Goal: Navigation & Orientation: Find specific page/section

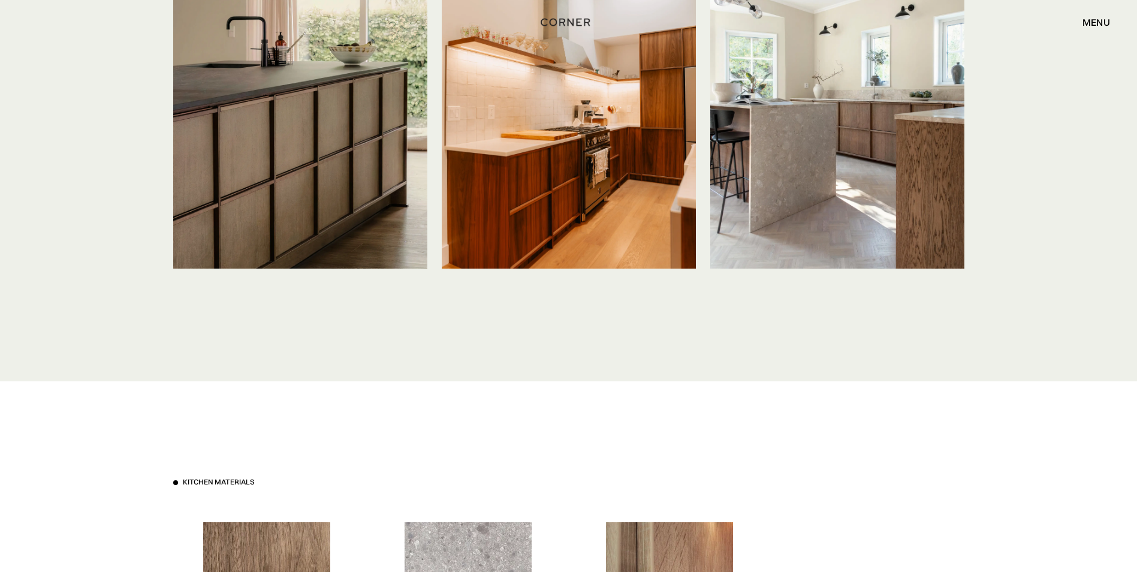
scroll to position [2998, 0]
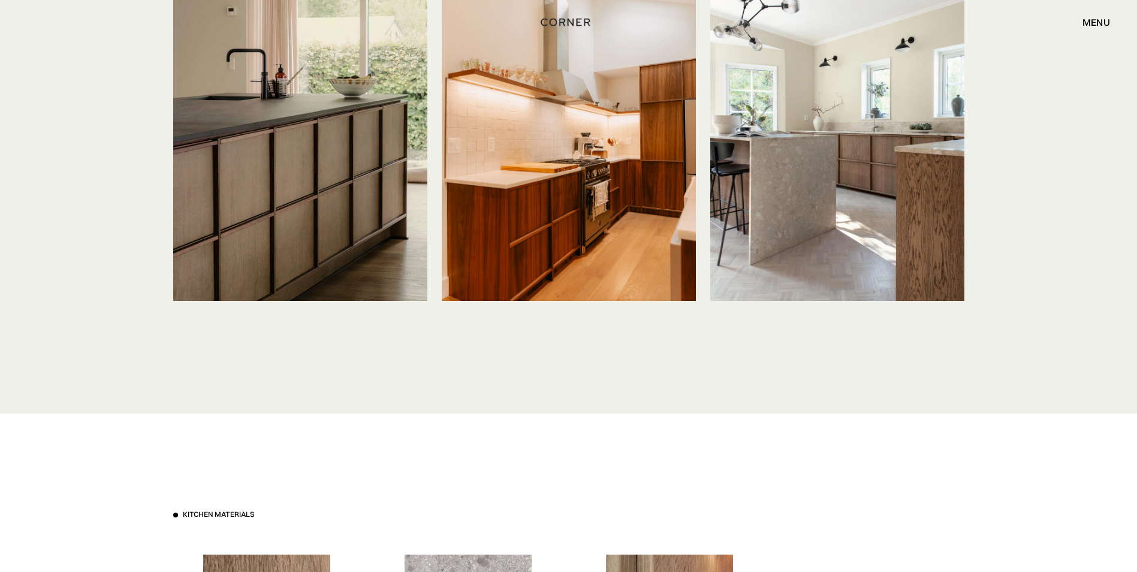
click at [622, 70] on img at bounding box center [569, 131] width 254 height 339
click at [562, 125] on img at bounding box center [569, 131] width 254 height 339
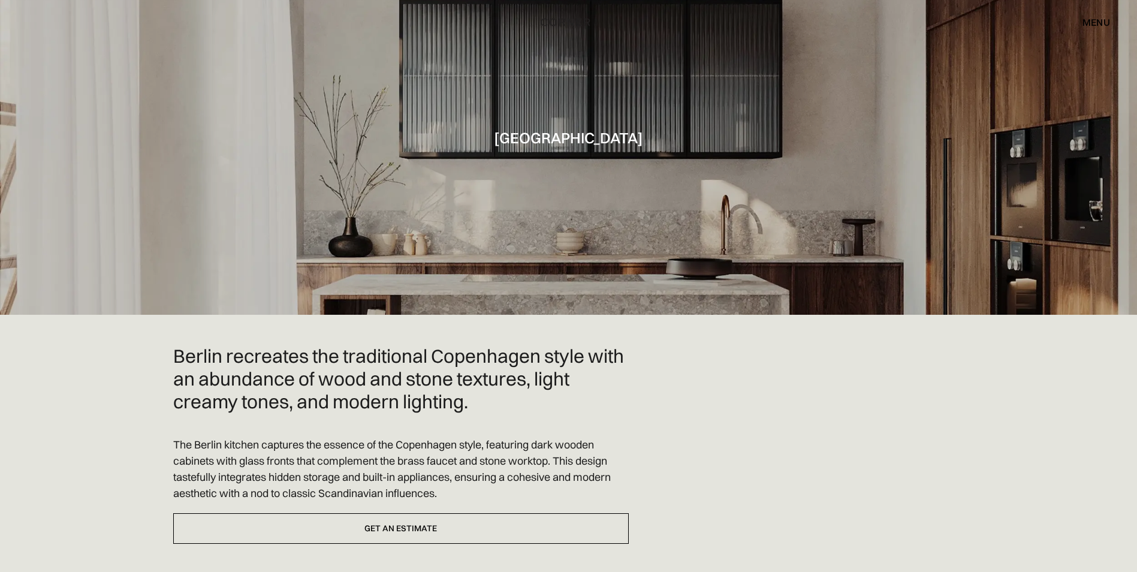
scroll to position [0, 0]
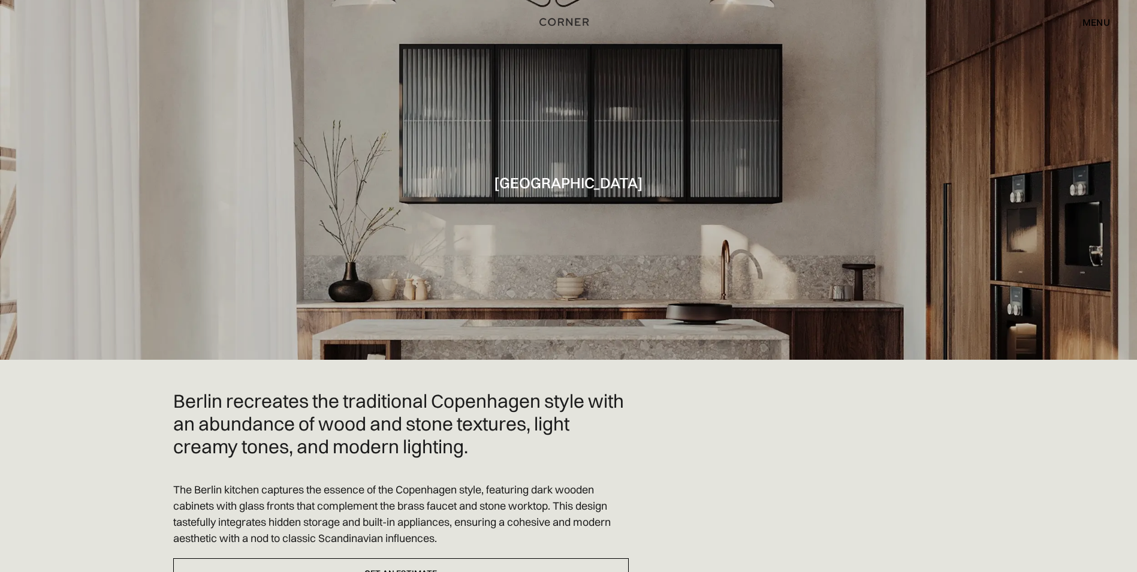
click at [562, 21] on img "home" at bounding box center [564, 22] width 49 height 16
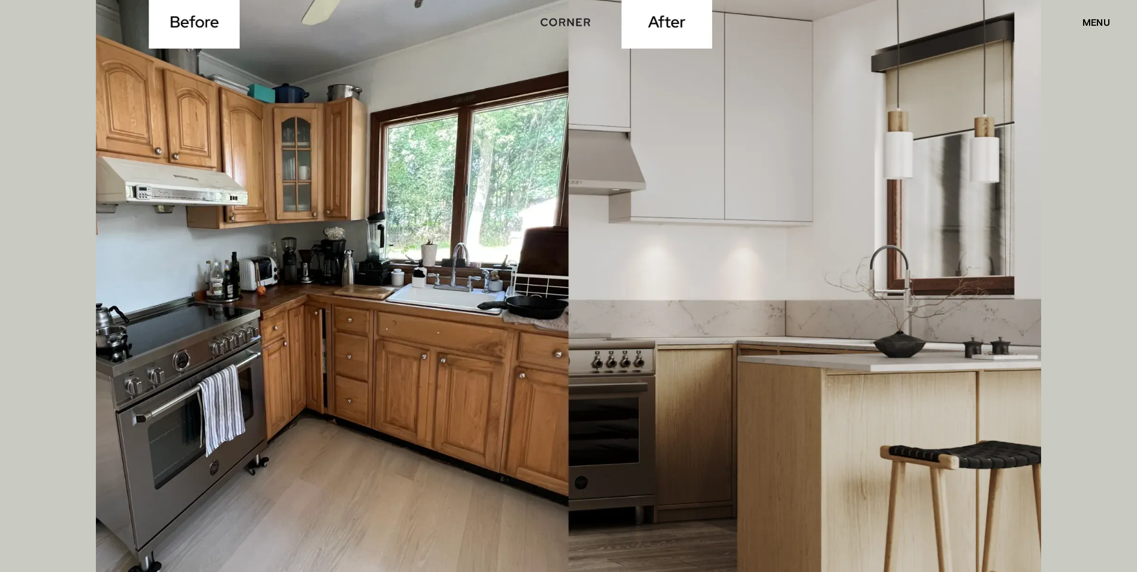
scroll to position [4317, 0]
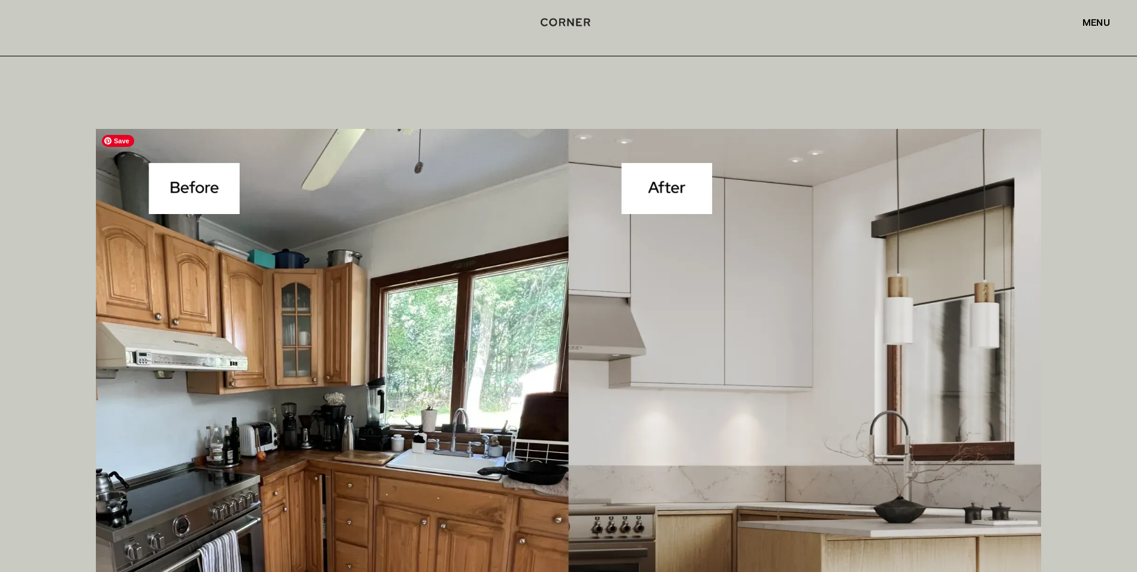
click at [638, 201] on img at bounding box center [568, 469] width 945 height 680
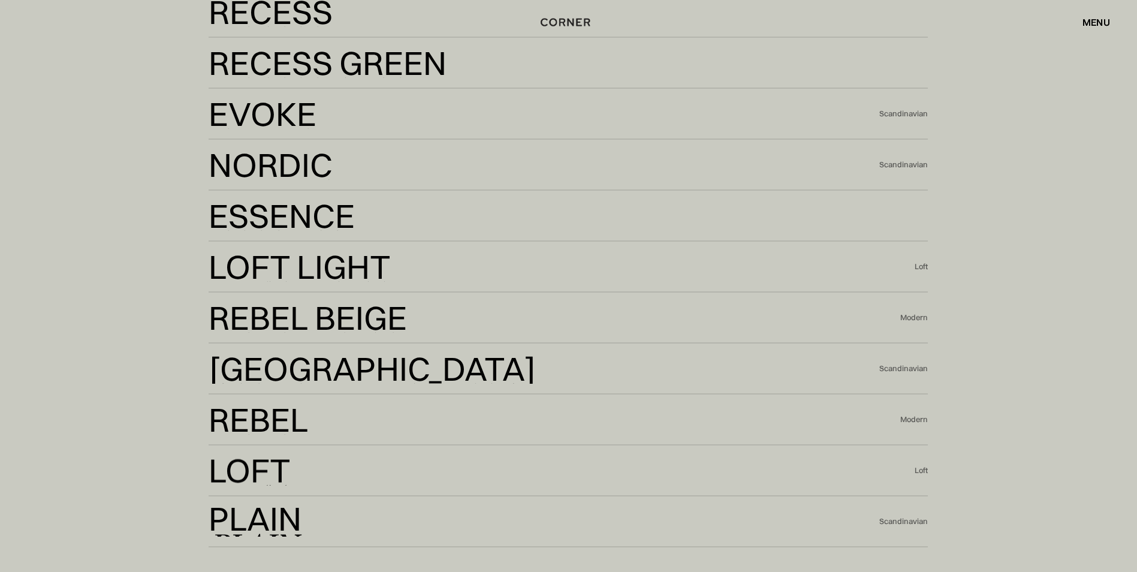
scroll to position [2878, 0]
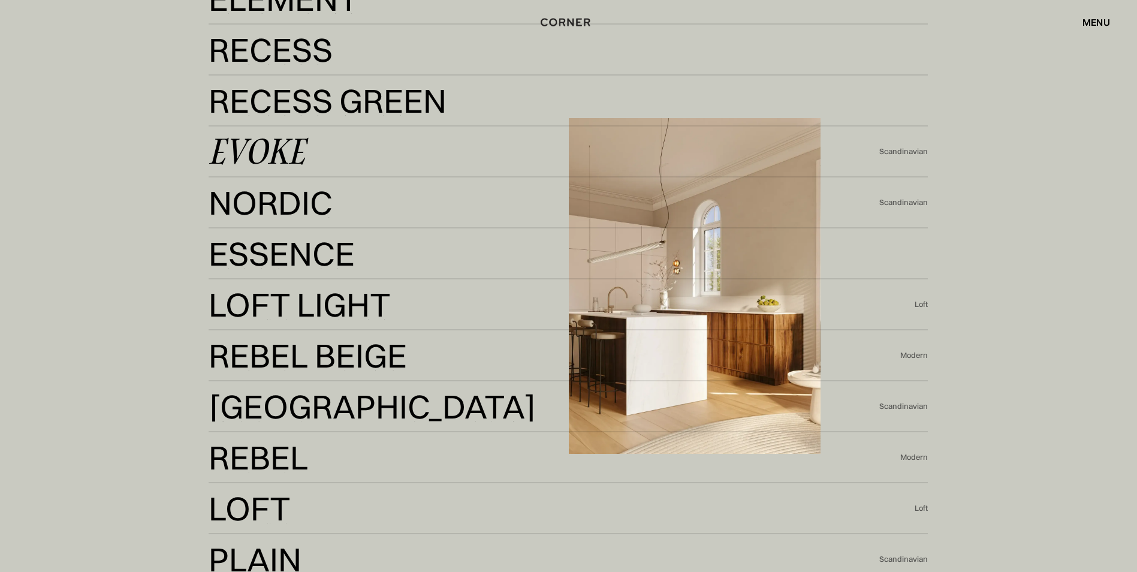
click at [271, 144] on div "Evoke" at bounding box center [257, 151] width 97 height 29
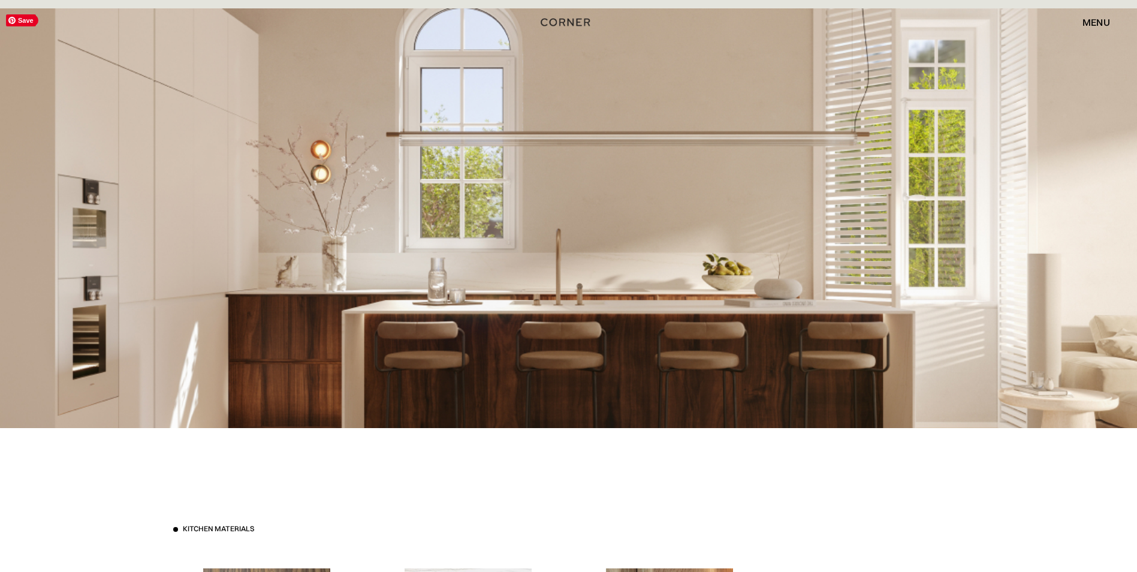
scroll to position [2758, 0]
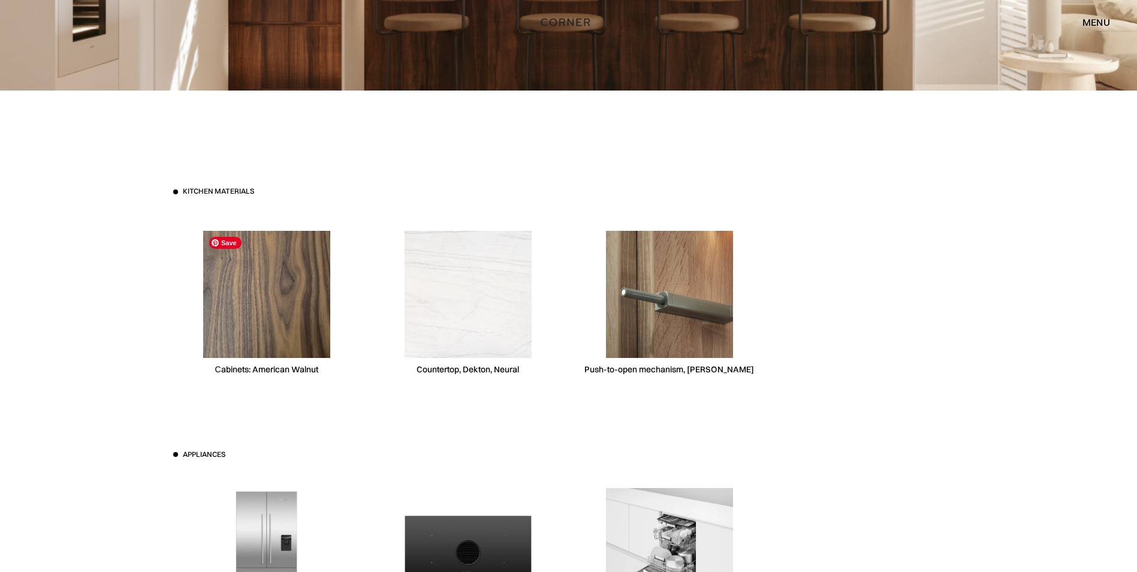
click at [275, 293] on img at bounding box center [266, 294] width 127 height 127
click at [276, 371] on div "Сabinets: American Walnut" at bounding box center [266, 369] width 103 height 11
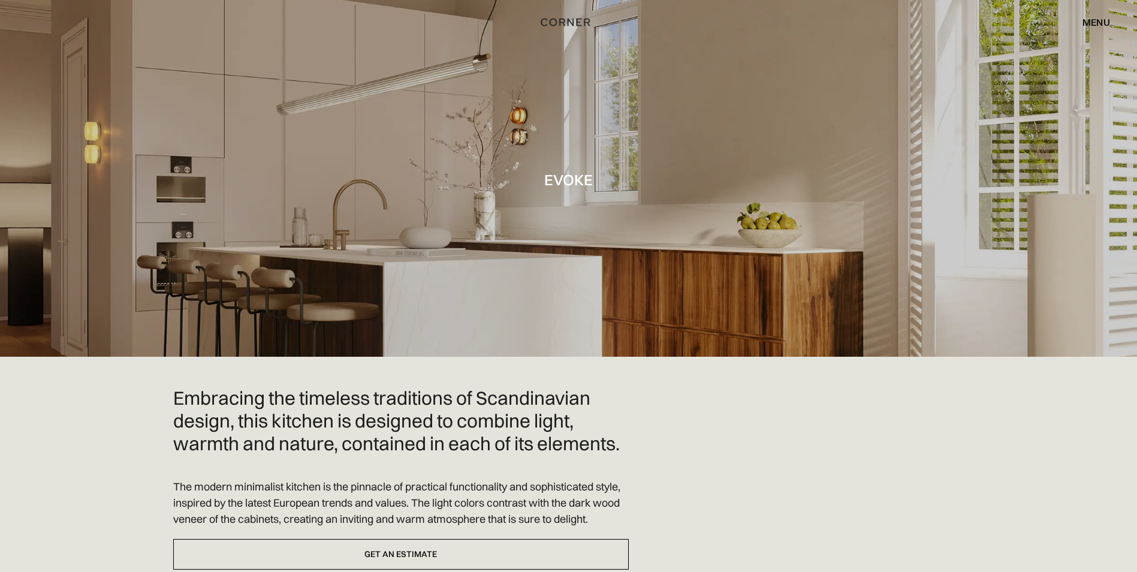
scroll to position [0, 0]
